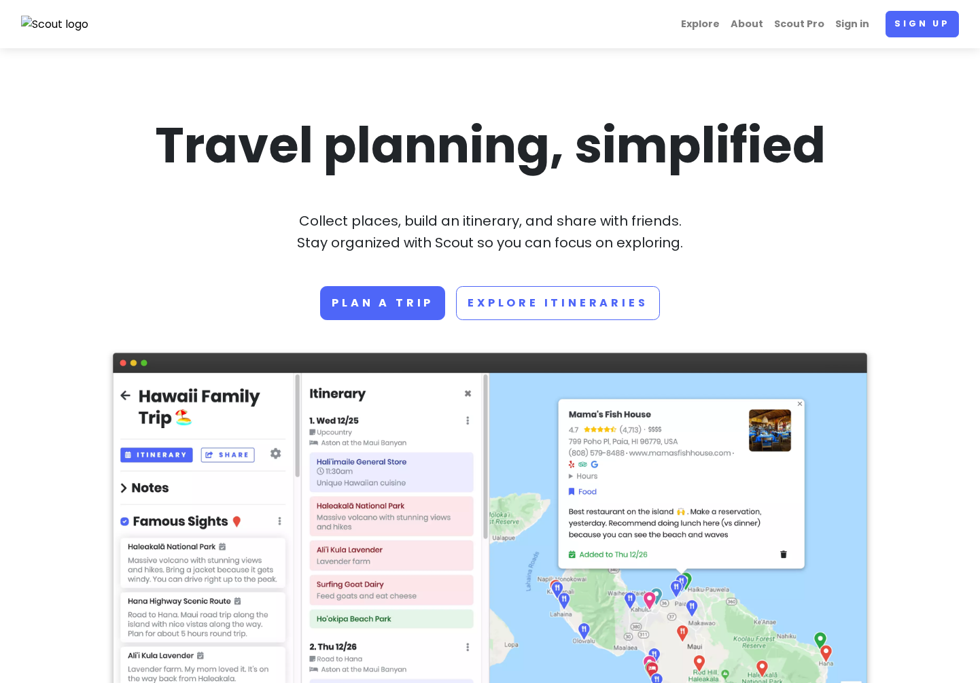
click at [162, 266] on div "Travel planning, simplified Collect places, build an itinerary, and share with …" at bounding box center [490, 217] width 754 height 207
click at [372, 304] on link "Plan a trip" at bounding box center [382, 303] width 125 height 34
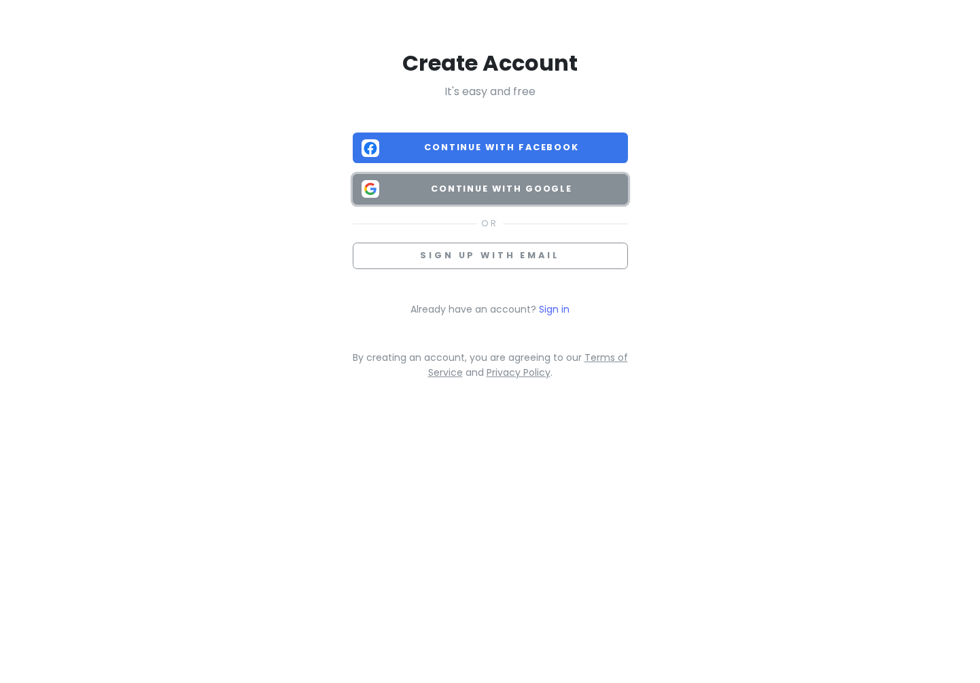
click at [500, 185] on span "Continue with Google" at bounding box center [502, 189] width 234 height 14
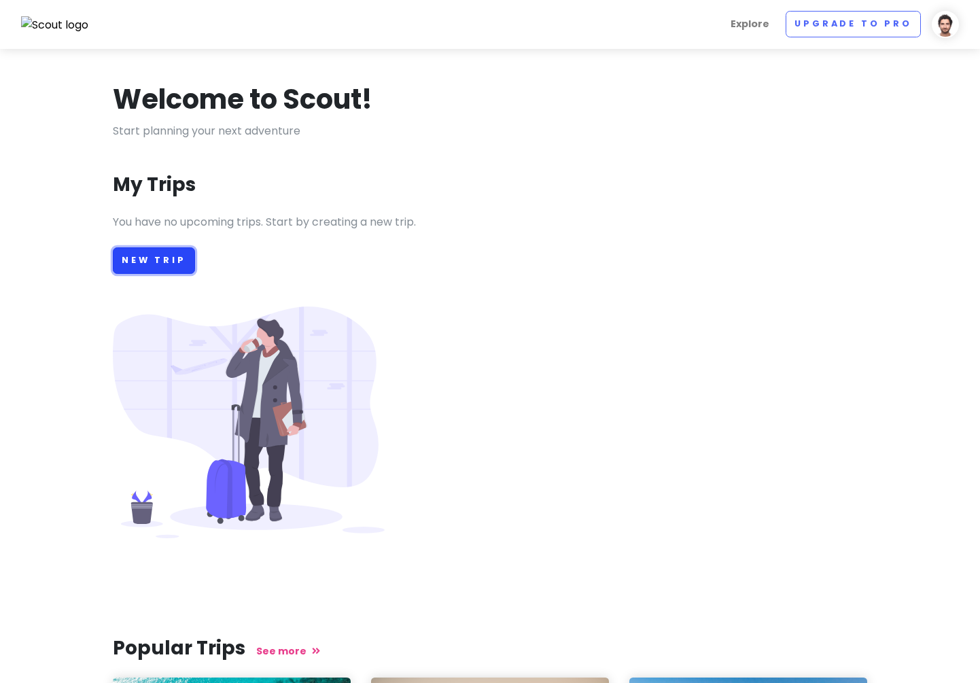
click at [164, 260] on link "New Trip" at bounding box center [154, 260] width 82 height 27
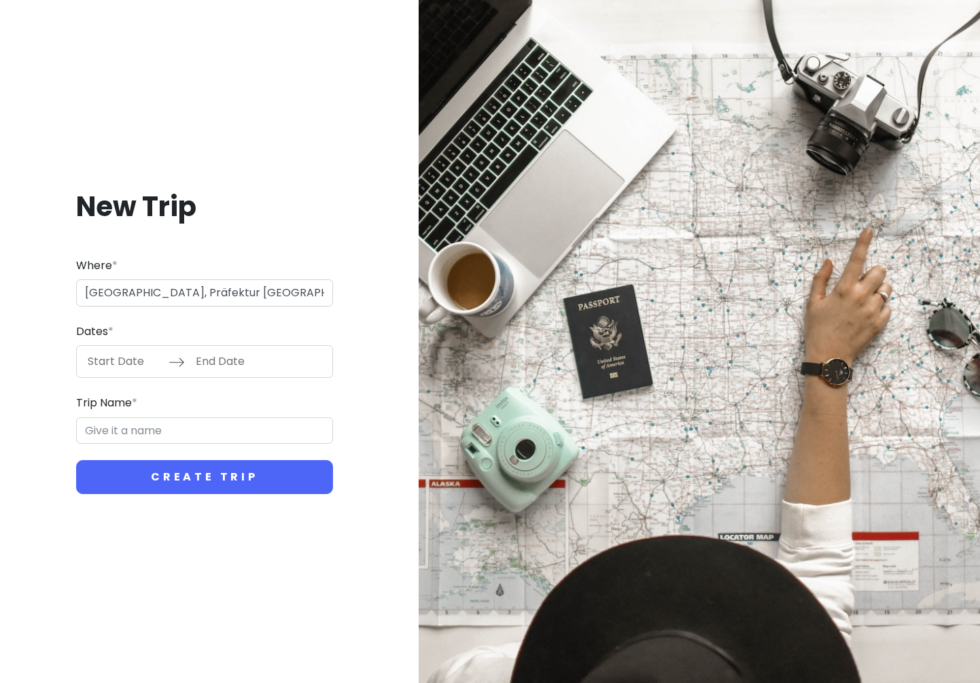
type input "[GEOGRAPHIC_DATA], Präfektur [GEOGRAPHIC_DATA], [GEOGRAPHIC_DATA]"
type input "Tokio Trip"
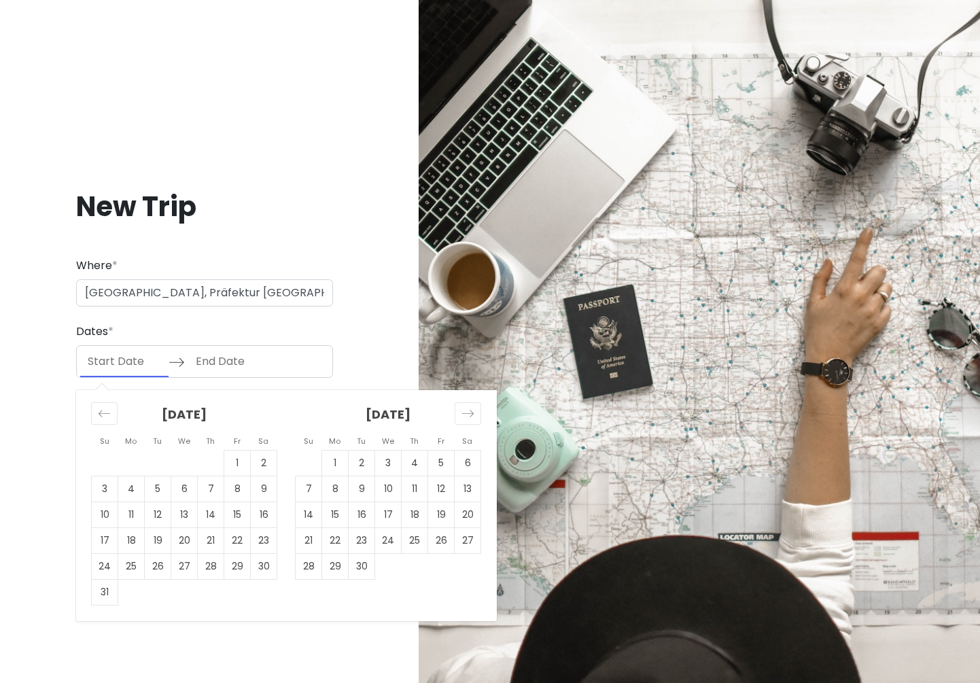
click at [108, 365] on input "Start Date" at bounding box center [124, 361] width 88 height 31
click at [440, 511] on td "19" at bounding box center [441, 515] width 27 height 26
type input "[DATE]"
click at [466, 411] on icon "Move forward to switch to the next month." at bounding box center [468, 413] width 13 height 13
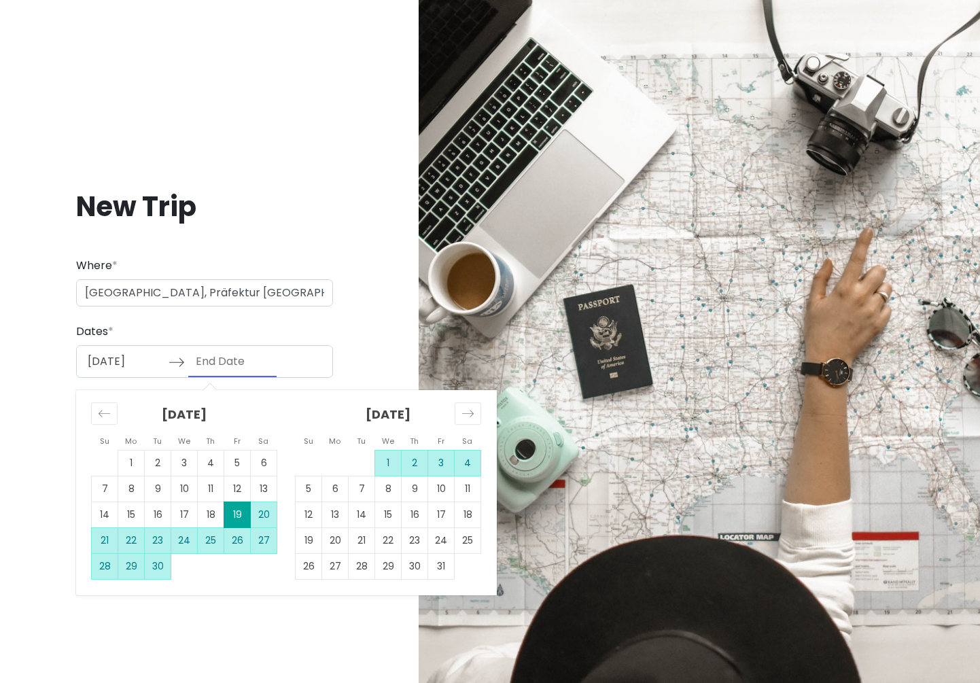
click at [466, 460] on td "4" at bounding box center [468, 464] width 27 height 26
type input "[DATE]"
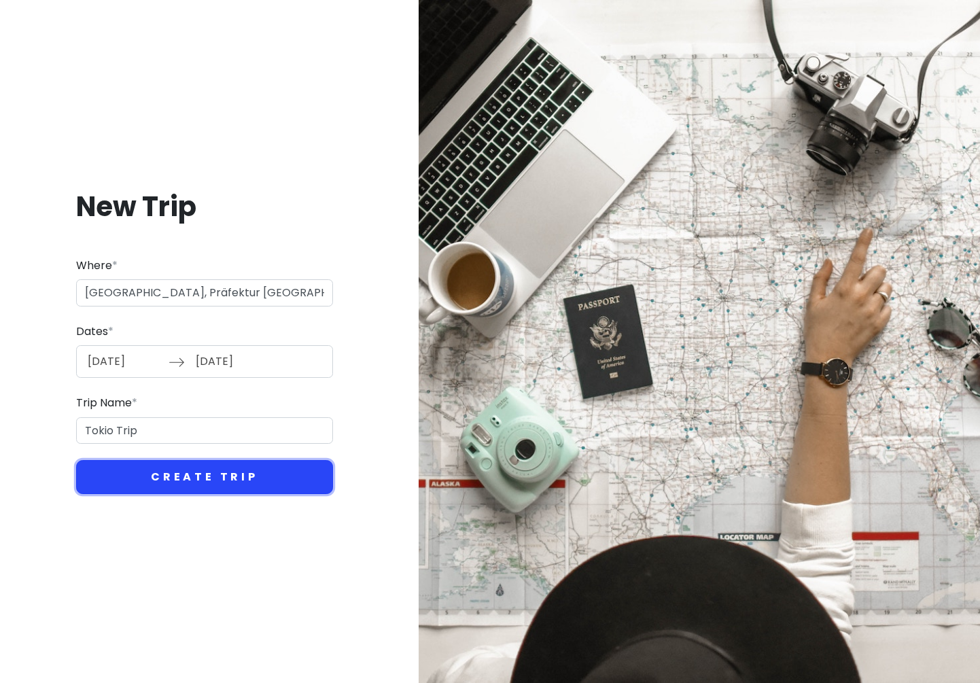
click at [145, 474] on button "Create Trip" at bounding box center [204, 477] width 257 height 34
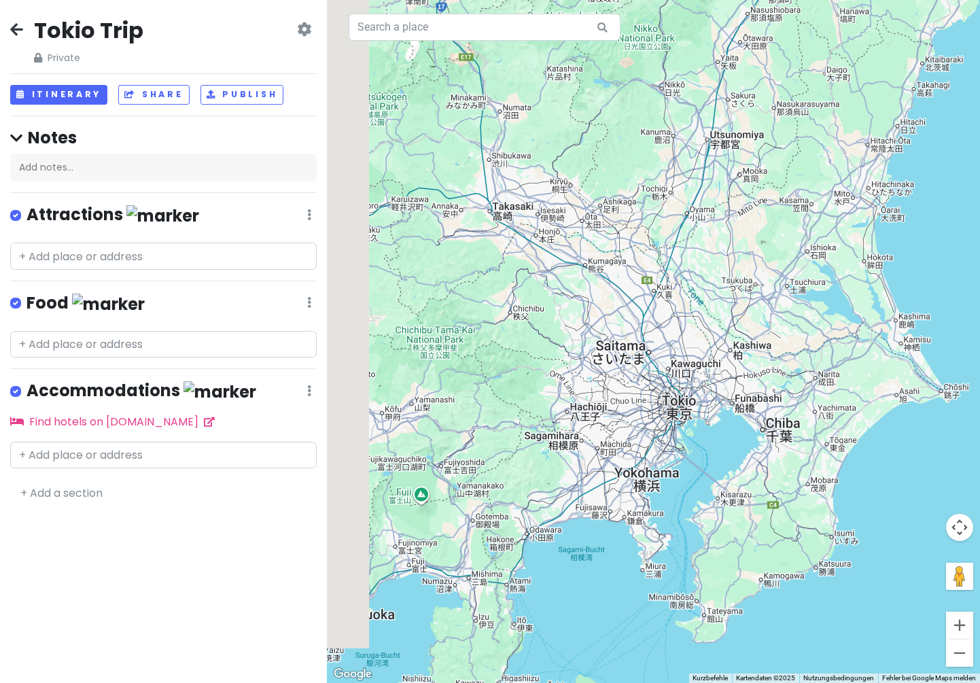
drag, startPoint x: 493, startPoint y: 296, endPoint x: 633, endPoint y: 406, distance: 178.1
click at [633, 406] on div at bounding box center [653, 341] width 653 height 683
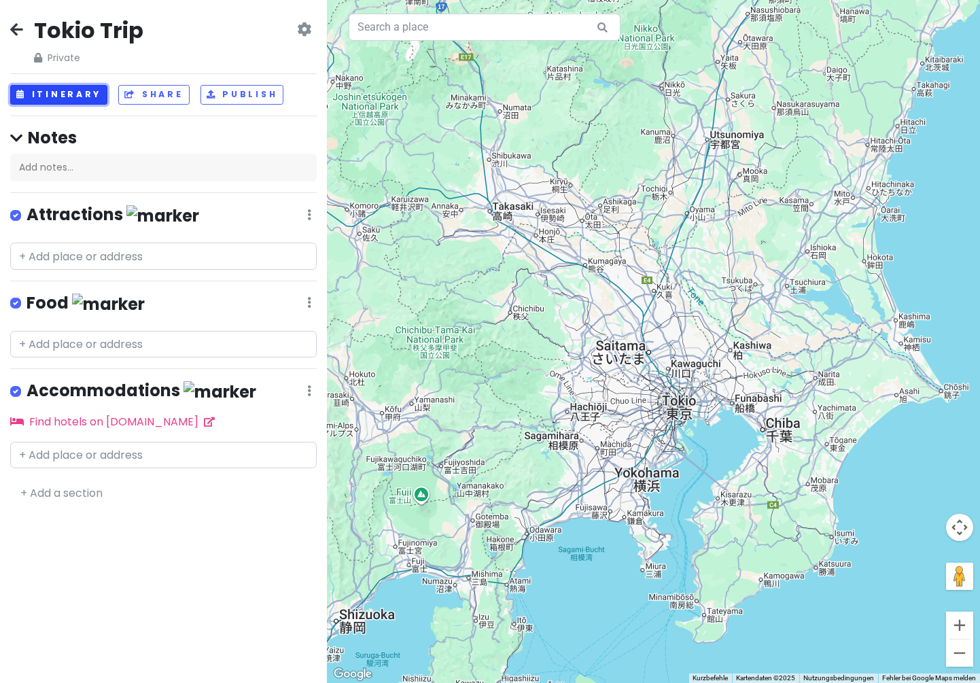
click at [65, 97] on button "Itinerary" at bounding box center [58, 95] width 97 height 20
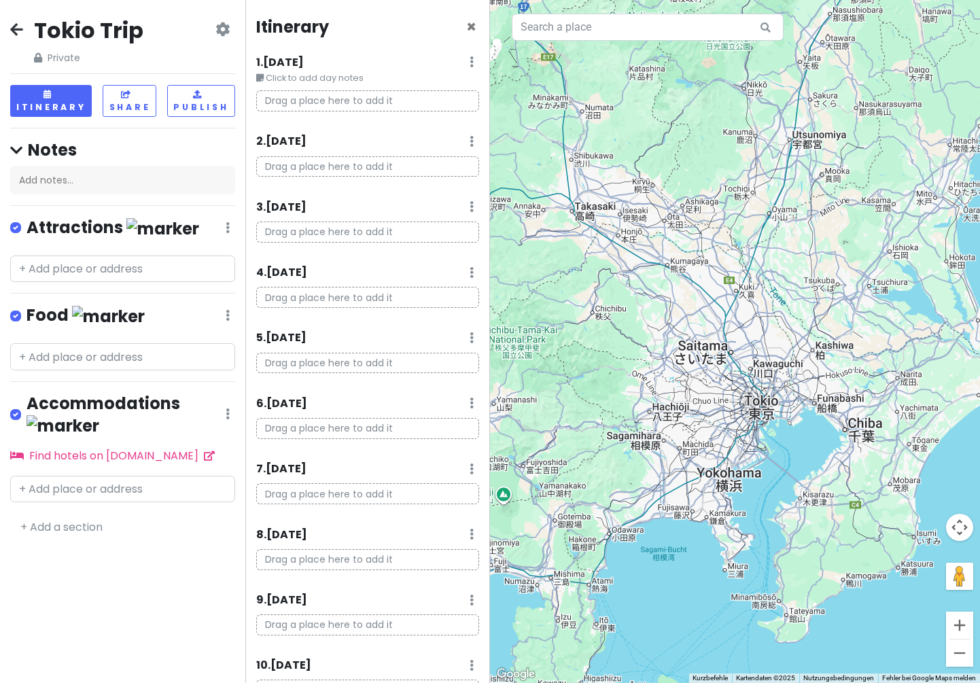
click at [306, 99] on p "Drag a place here to add it" at bounding box center [368, 100] width 224 height 21
click at [286, 99] on p "Drag a place here to add it" at bounding box center [368, 100] width 224 height 21
click at [367, 87] on div "1 . Fri 9/19 Edit Day Notes Delete Day Click to add day notes Drag a place here…" at bounding box center [368, 88] width 224 height 69
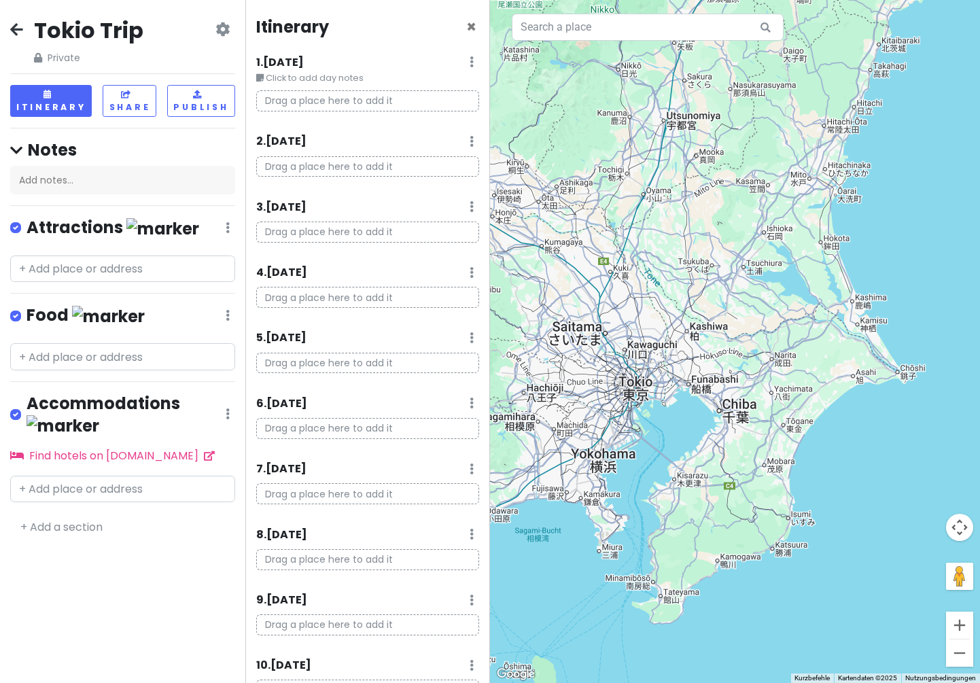
drag, startPoint x: 768, startPoint y: 391, endPoint x: 640, endPoint y: 371, distance: 130.0
click at [640, 371] on div at bounding box center [735, 341] width 490 height 683
click at [642, 383] on div at bounding box center [735, 341] width 490 height 683
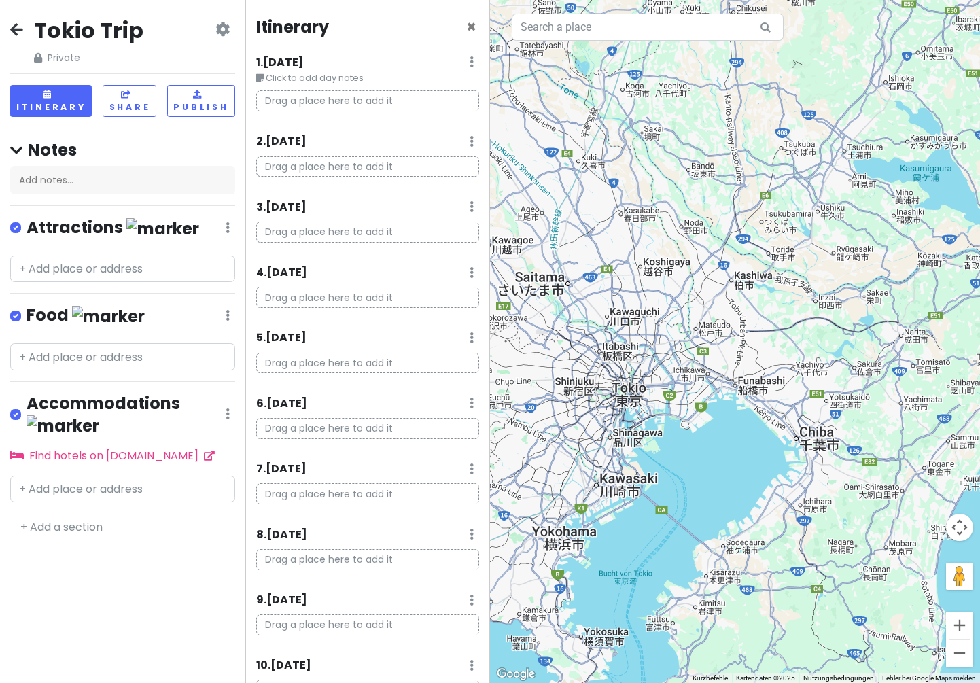
drag, startPoint x: 307, startPoint y: 101, endPoint x: 626, endPoint y: 395, distance: 433.9
click at [626, 395] on div "Tokio Trip Private Change Dates Make a Copy Delete Trip Go Pro ⚡️ Give Feedback…" at bounding box center [490, 341] width 980 height 683
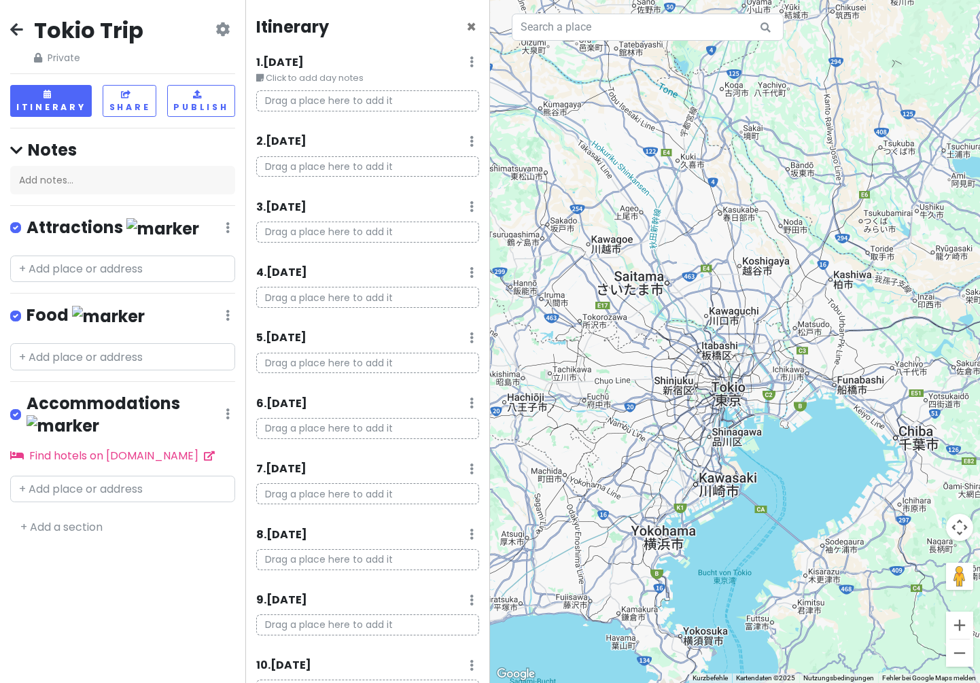
drag, startPoint x: 625, startPoint y: 393, endPoint x: 739, endPoint y: 345, distance: 123.3
click at [739, 344] on div at bounding box center [735, 341] width 490 height 683
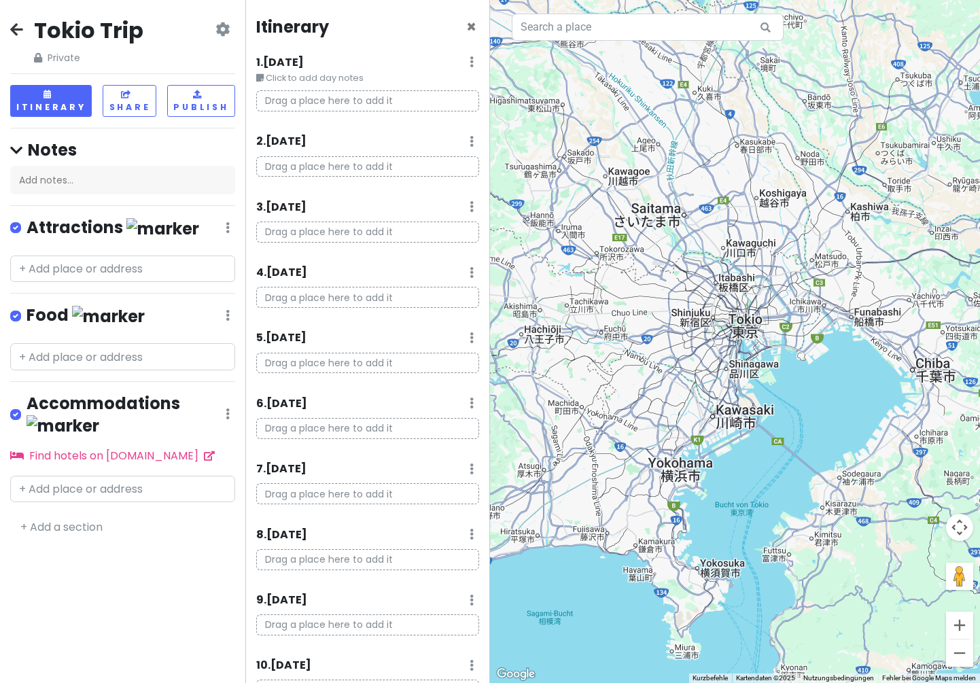
click at [366, 103] on p "Drag a place here to add it" at bounding box center [368, 100] width 224 height 21
click at [474, 60] on div "1 . Fri 9/19 Edit Day Notes Delete Day" at bounding box center [368, 65] width 224 height 23
click at [471, 61] on icon at bounding box center [472, 61] width 4 height 11
click at [330, 97] on p "Drag a place here to add it" at bounding box center [368, 100] width 224 height 21
click at [329, 97] on p "Drag a place here to add it" at bounding box center [368, 100] width 224 height 21
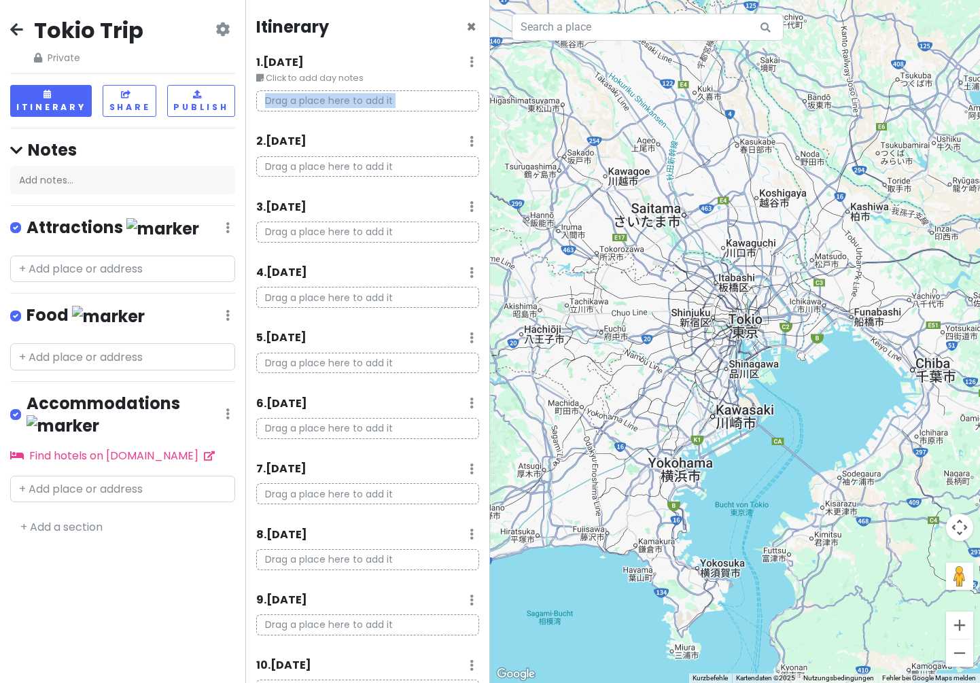
click at [329, 97] on p "Drag a place here to add it" at bounding box center [368, 100] width 224 height 21
click at [406, 35] on div "Itinerary ×" at bounding box center [368, 29] width 224 height 27
click at [581, 33] on input "text" at bounding box center [648, 27] width 272 height 27
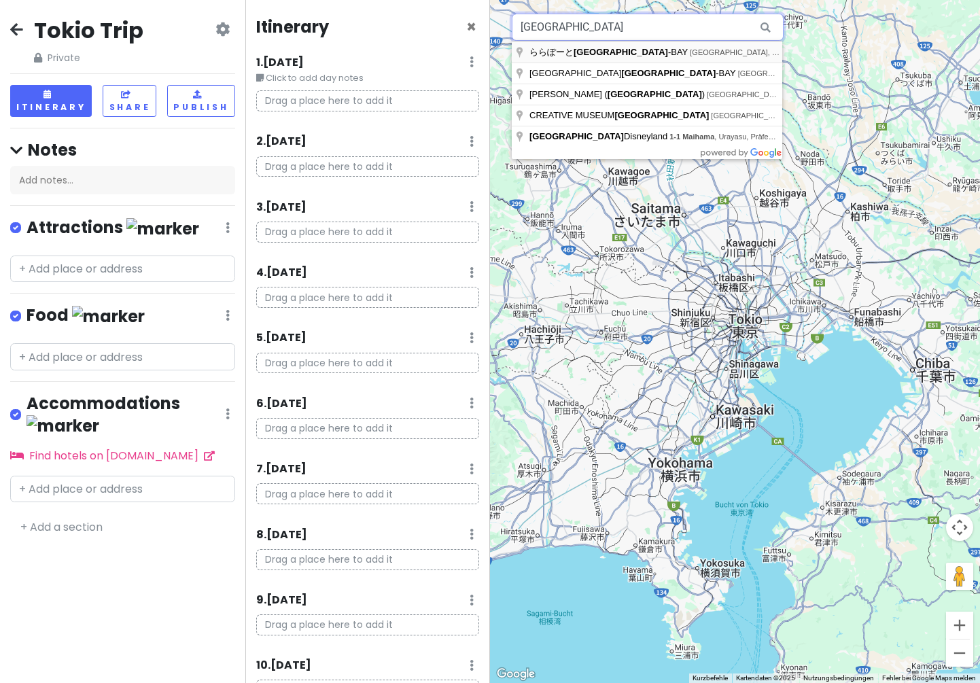
type input "tokyo"
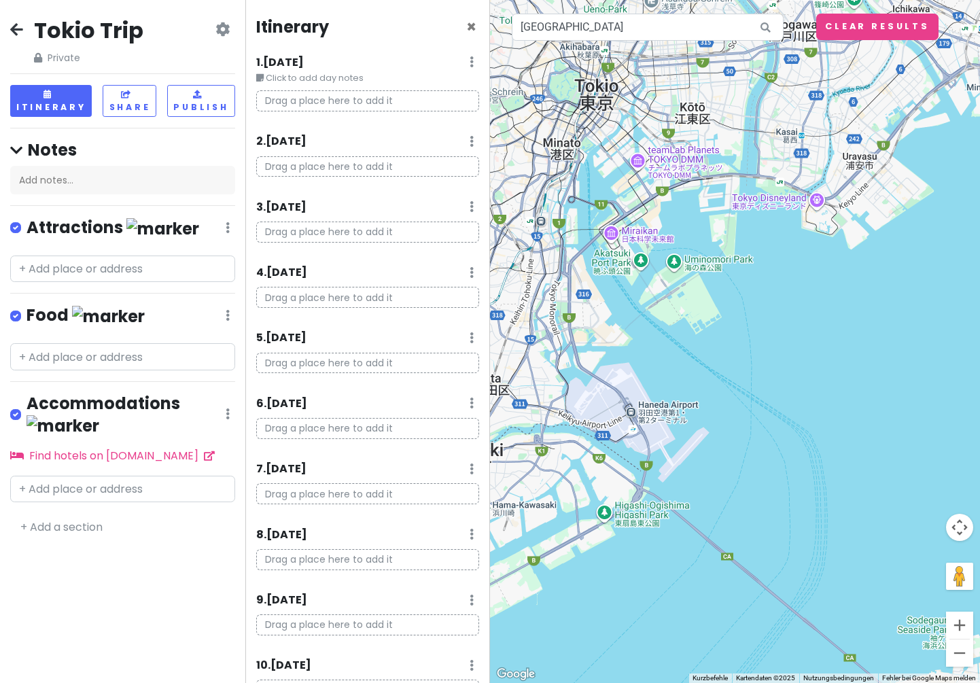
drag, startPoint x: 693, startPoint y: 309, endPoint x: 358, endPoint y: 97, distance: 396.6
click at [358, 97] on div "Tokio Trip Private Change Dates Make a Copy Delete Trip Go Pro ⚡️ Give Feedback…" at bounding box center [490, 341] width 980 height 683
click at [217, 27] on icon at bounding box center [222, 29] width 14 height 11
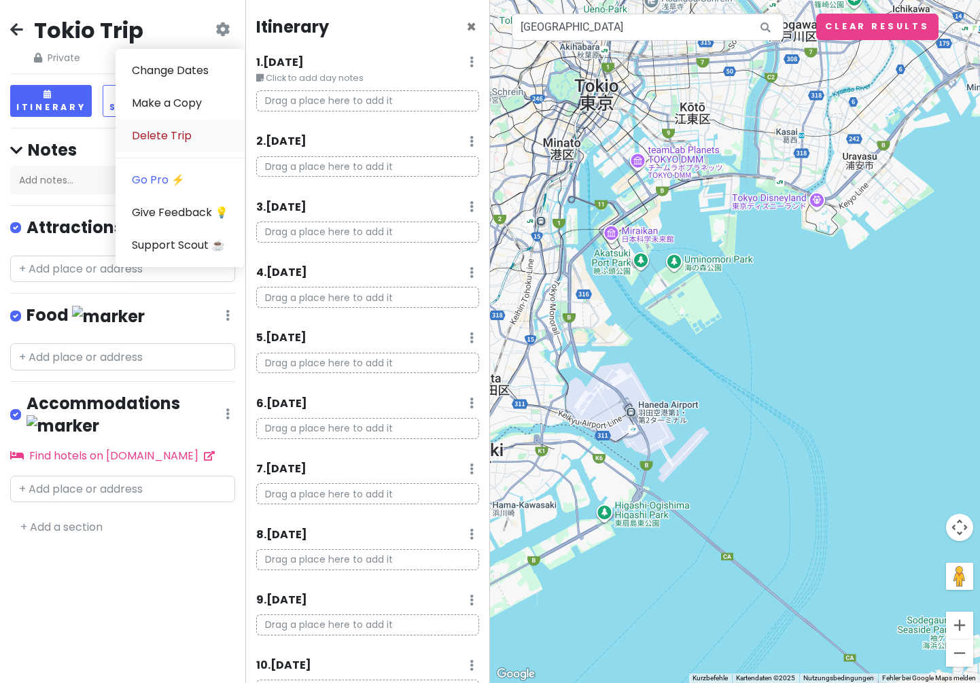
click at [145, 131] on link "Delete Trip" at bounding box center [180, 136] width 129 height 33
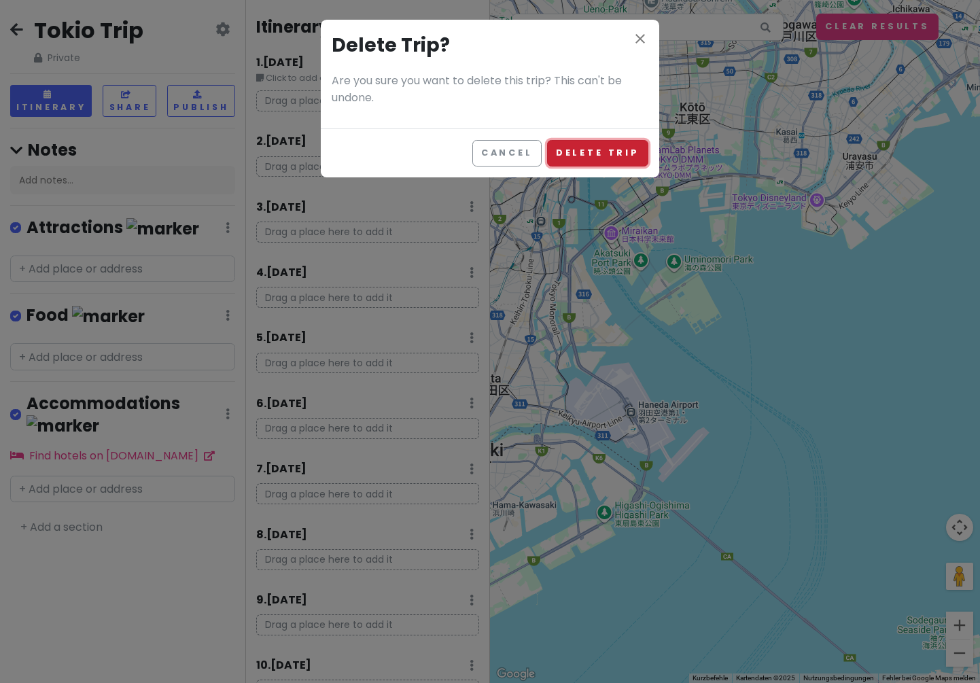
click at [591, 160] on button "Delete Trip" at bounding box center [597, 153] width 101 height 27
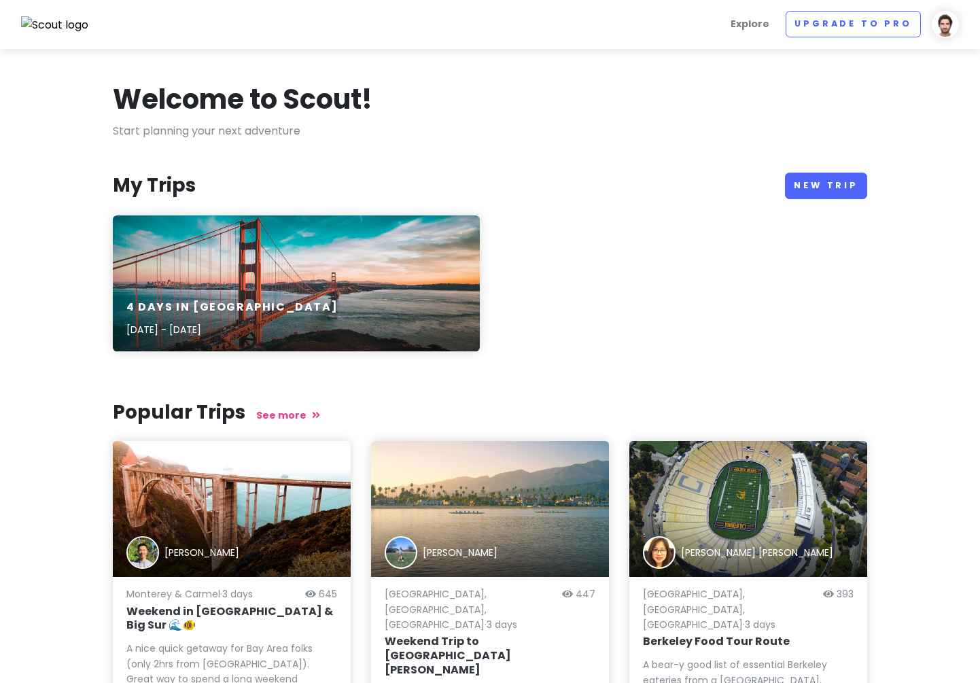
click at [944, 23] on img at bounding box center [945, 24] width 27 height 27
click at [875, 66] on div "Yağız Basgıcılar Give Feedback 💡 Support Scout ☕️ Log Out" at bounding box center [902, 126] width 136 height 146
click at [941, 29] on img at bounding box center [945, 24] width 27 height 27
click at [865, 71] on div "Yağız Basgıcılar Give Feedback 💡 Support Scout ☕️ Log Out" at bounding box center [902, 126] width 136 height 146
click at [943, 26] on img at bounding box center [945, 24] width 27 height 27
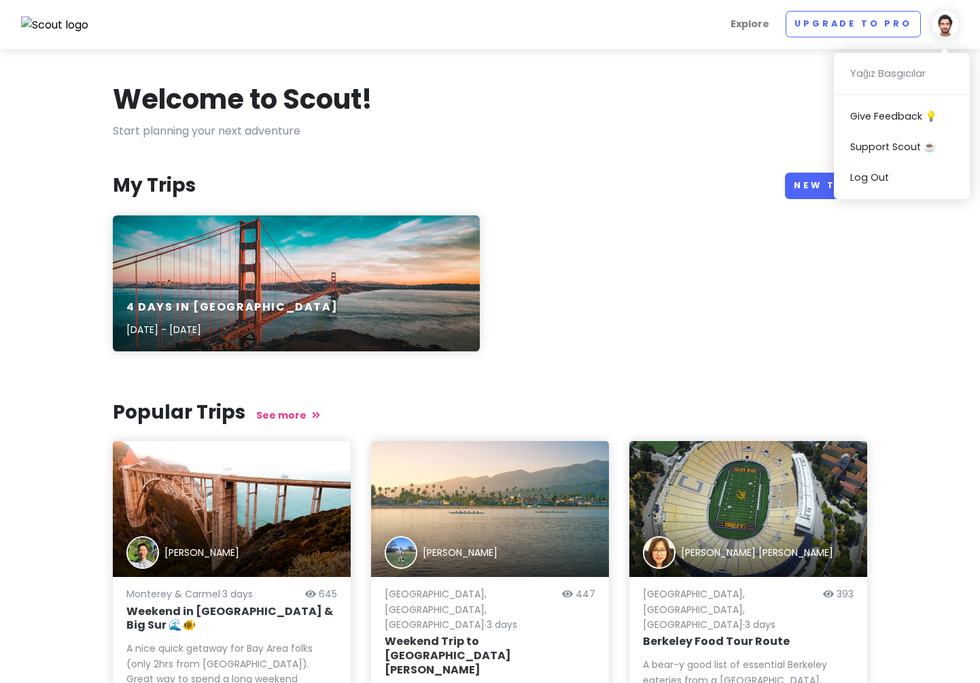
click at [740, 131] on p "Start planning your next adventure" at bounding box center [490, 131] width 754 height 18
click at [65, 22] on img at bounding box center [55, 25] width 68 height 18
